Goal: Entertainment & Leisure: Consume media (video, audio)

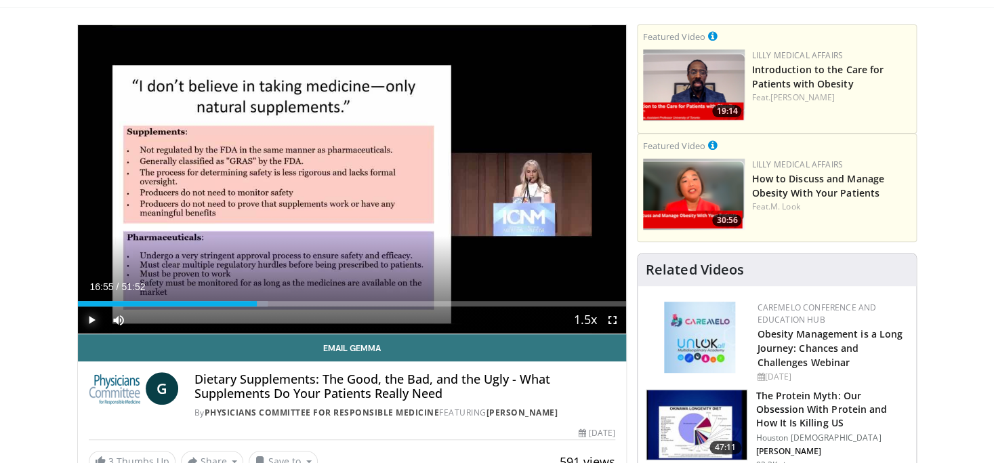
click at [91, 318] on span "Video Player" at bounding box center [91, 319] width 27 height 27
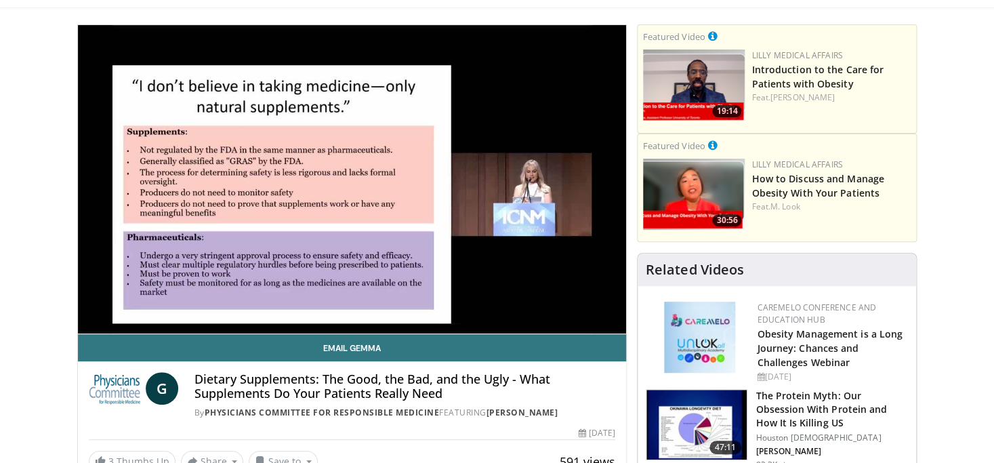
click at [91, 318] on div "10 seconds Tap to unmute" at bounding box center [352, 179] width 549 height 308
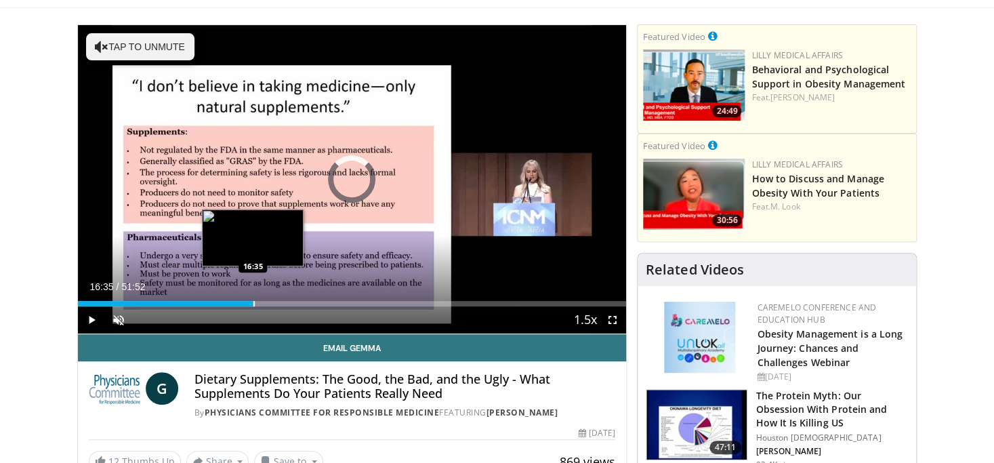
click at [253, 300] on div "Loaded : 32.13% 16:35 16:35" at bounding box center [352, 299] width 549 height 13
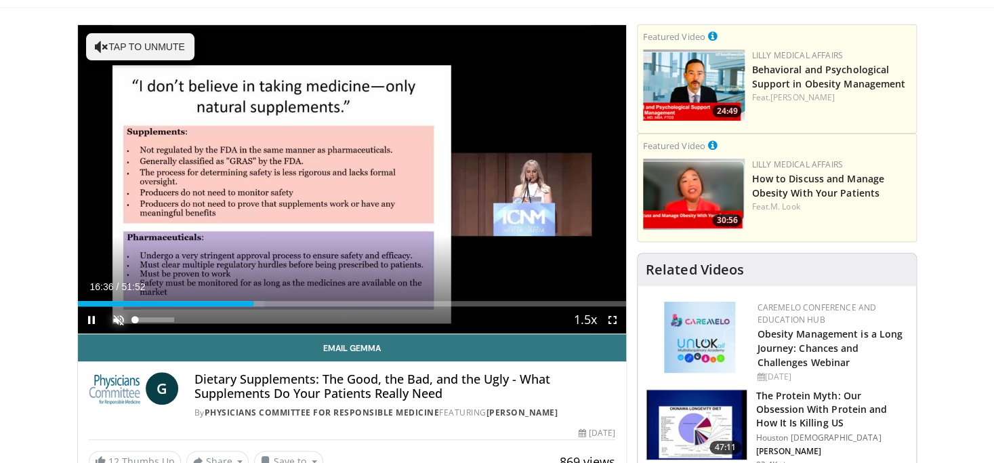
click at [123, 322] on span "Video Player" at bounding box center [118, 319] width 27 height 27
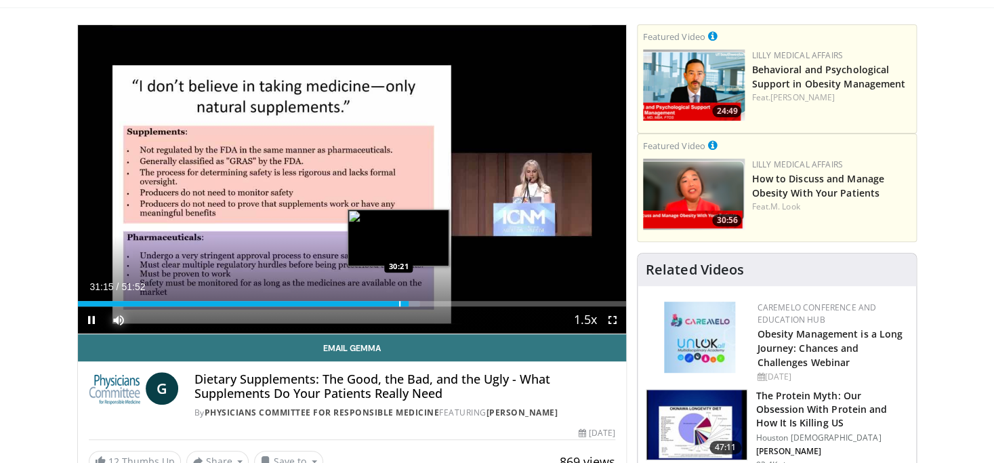
click at [399, 301] on div "Progress Bar" at bounding box center [399, 303] width 1 height 5
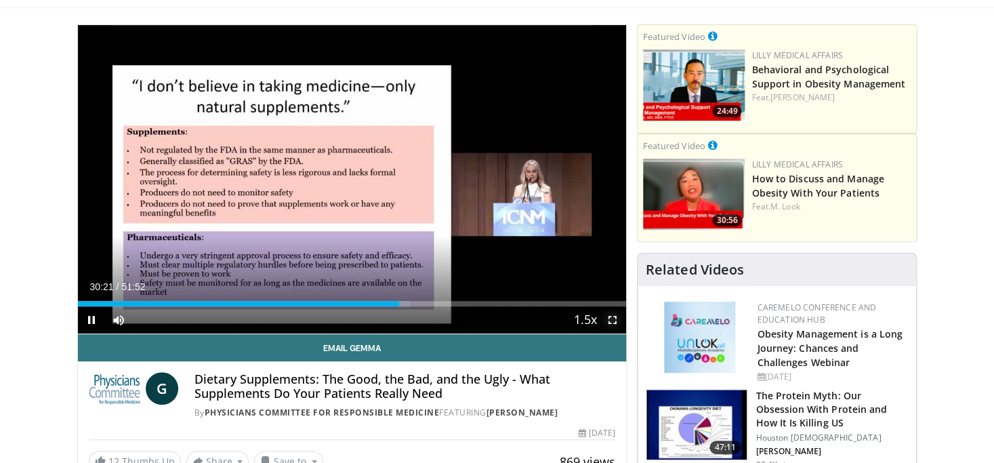
click at [616, 322] on video-js "**********" at bounding box center [352, 179] width 549 height 309
click at [614, 322] on span "Video Player" at bounding box center [612, 319] width 27 height 27
click at [87, 320] on span "Video Player" at bounding box center [91, 319] width 27 height 27
